Goal: Task Accomplishment & Management: Complete application form

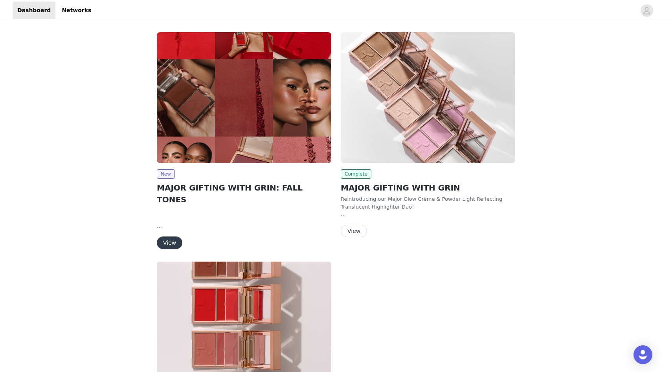
click at [229, 106] on img at bounding box center [244, 97] width 175 height 131
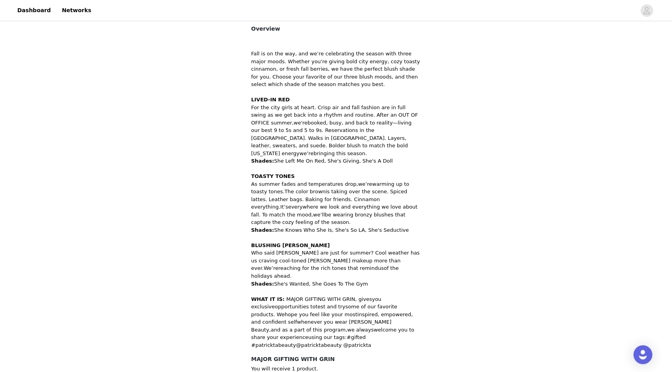
scroll to position [338, 0]
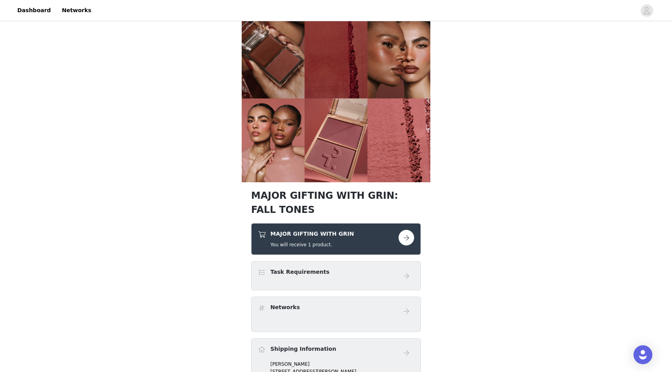
scroll to position [92, 0]
click at [405, 238] on button "button" at bounding box center [407, 238] width 16 height 16
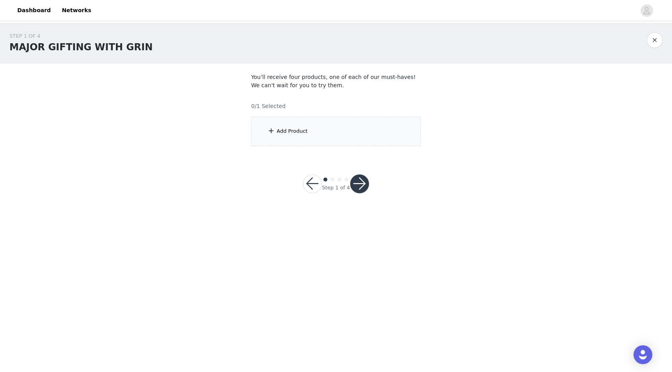
click at [343, 133] on div "Add Product" at bounding box center [336, 131] width 170 height 29
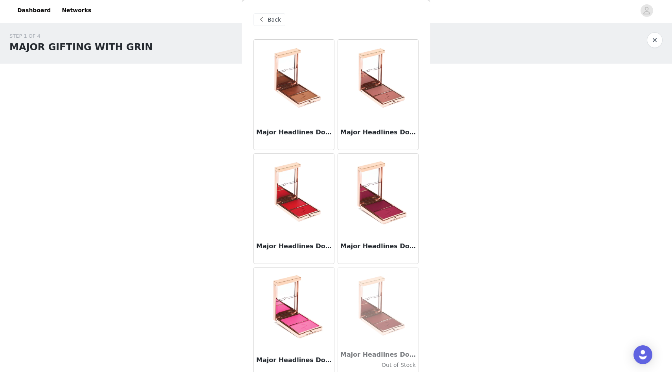
click at [392, 76] on img at bounding box center [378, 79] width 79 height 79
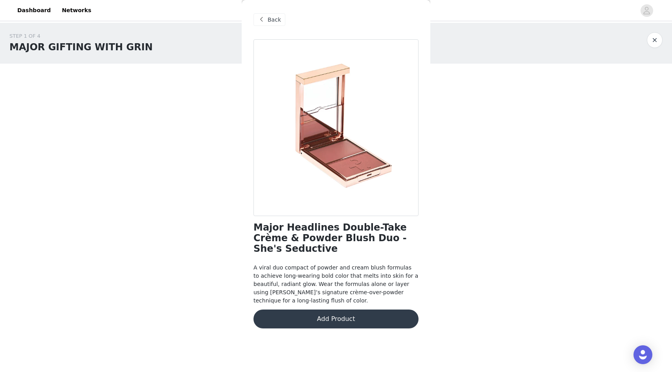
click at [333, 310] on button "Add Product" at bounding box center [336, 319] width 165 height 19
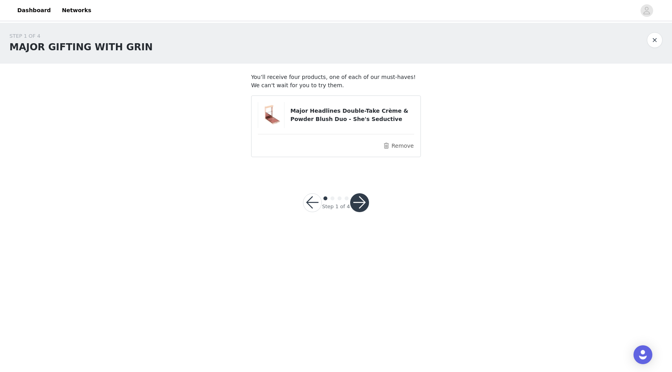
click at [359, 202] on button "button" at bounding box center [359, 202] width 19 height 19
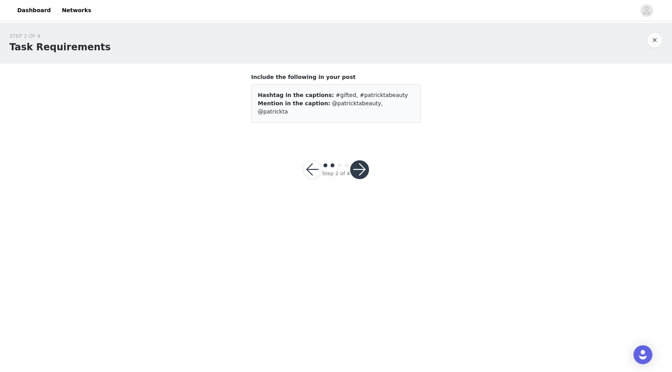
click at [362, 162] on button "button" at bounding box center [359, 169] width 19 height 19
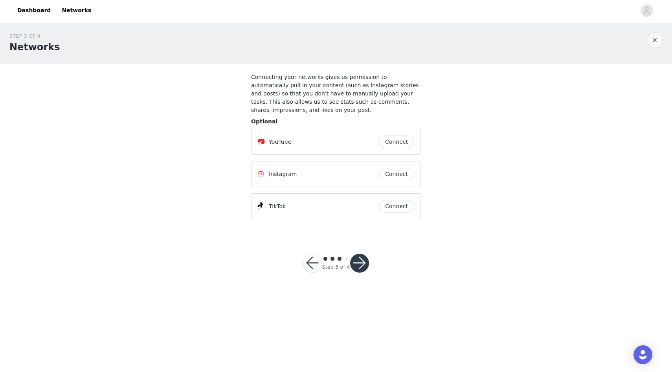
click at [359, 263] on button "button" at bounding box center [359, 263] width 19 height 19
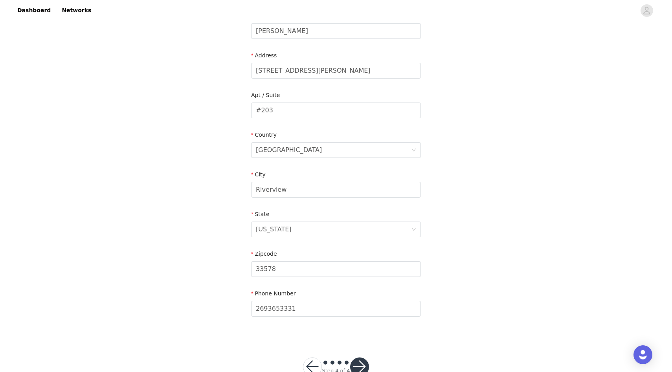
scroll to position [164, 0]
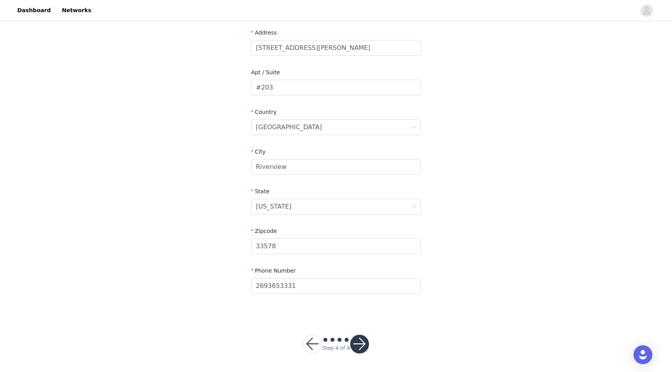
click at [359, 342] on button "button" at bounding box center [359, 344] width 19 height 19
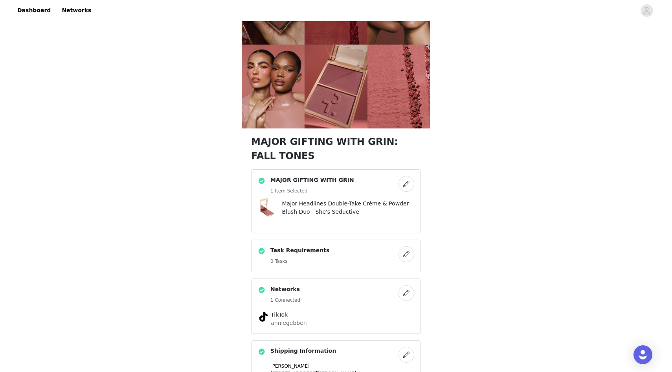
scroll to position [240, 0]
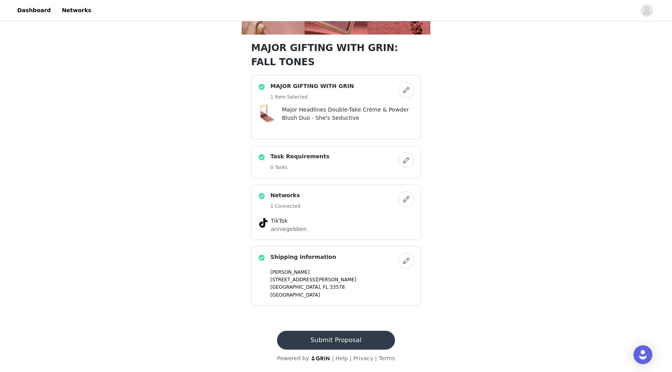
click at [348, 339] on button "Submit Proposal" at bounding box center [336, 340] width 118 height 19
